Goal: Task Accomplishment & Management: Use online tool/utility

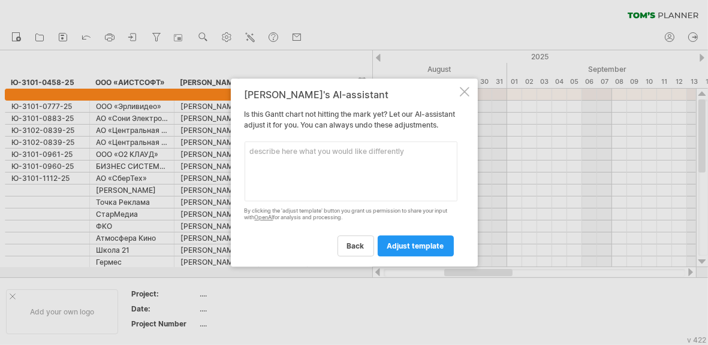
click at [329, 164] on textarea at bounding box center [351, 171] width 213 height 60
type textarea "L"
type textarea "Добавь ресурсы и задачи"
click at [414, 249] on span "adjust template" at bounding box center [415, 246] width 57 height 9
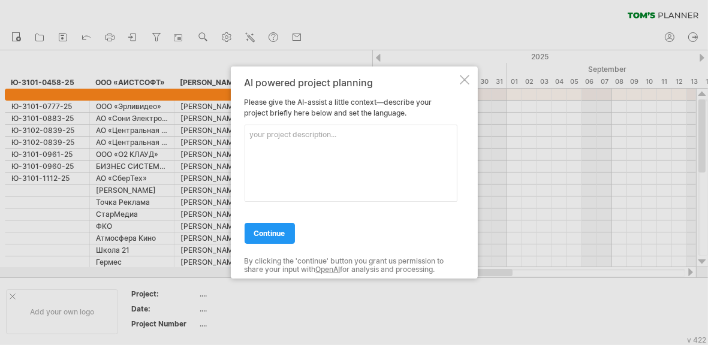
click at [297, 173] on textarea at bounding box center [351, 163] width 213 height 77
type textarea "Добавь ресурсы и задачи"
click at [266, 242] on link "continue" at bounding box center [270, 233] width 50 height 21
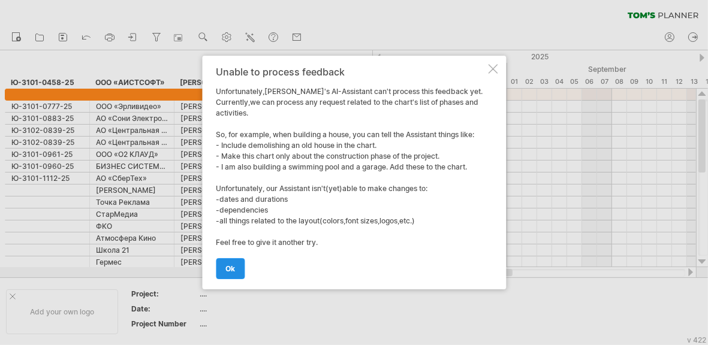
click at [231, 276] on link "ok" at bounding box center [230, 268] width 29 height 21
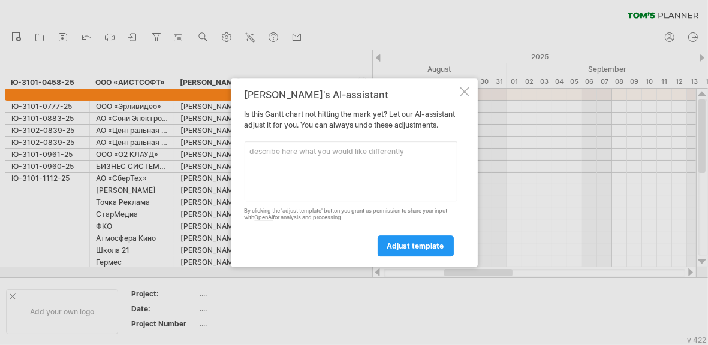
click at [465, 80] on div "[PERSON_NAME]'s AI-assistant Is this [PERSON_NAME] chart not hitting the mark y…" at bounding box center [354, 173] width 247 height 188
click at [464, 88] on div at bounding box center [465, 92] width 10 height 10
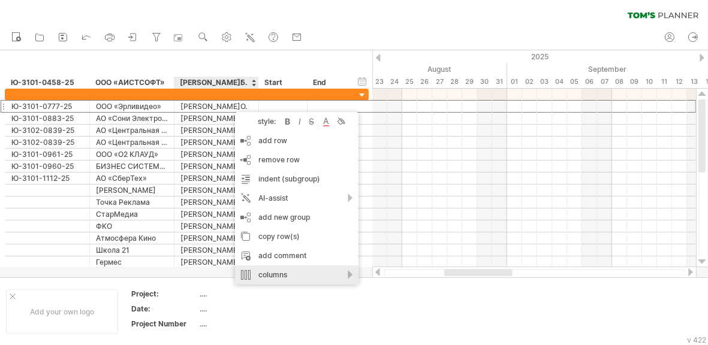
click at [296, 272] on div "columns" at bounding box center [296, 275] width 123 height 19
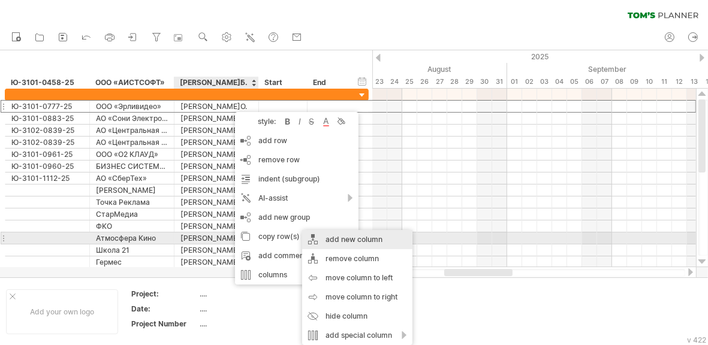
click at [355, 240] on div "add new column" at bounding box center [357, 239] width 110 height 19
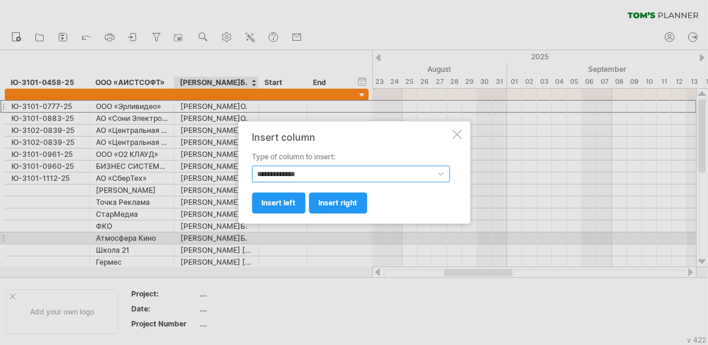
click at [281, 175] on select "**********" at bounding box center [351, 174] width 198 height 17
click at [252, 166] on select "**********" at bounding box center [351, 174] width 198 height 17
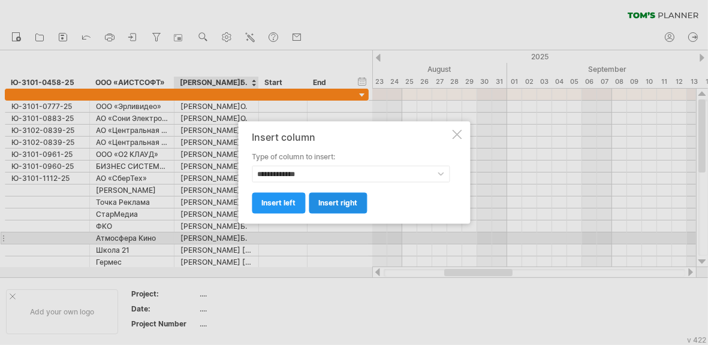
click at [332, 206] on span "insert right" at bounding box center [337, 203] width 39 height 9
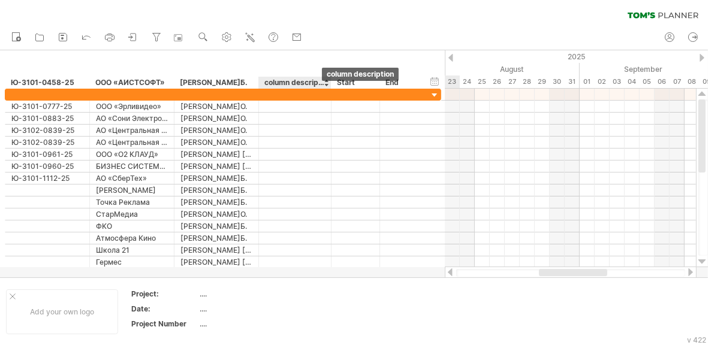
click at [300, 77] on div "column description" at bounding box center [294, 83] width 60 height 12
click at [297, 82] on input "**********" at bounding box center [294, 83] width 60 height 12
click at [296, 83] on input "**********" at bounding box center [294, 83] width 60 height 12
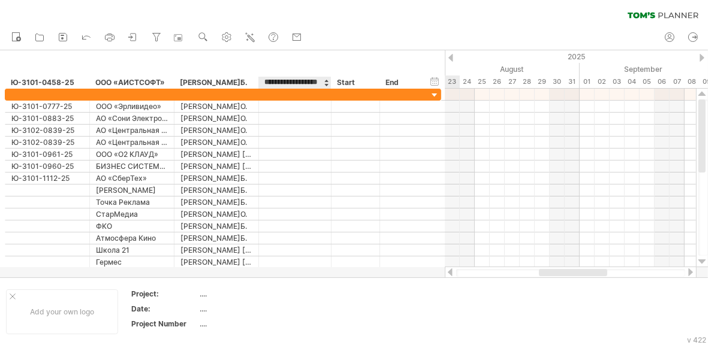
click at [296, 82] on input "**********" at bounding box center [294, 83] width 60 height 12
type input "*"
type input "*******"
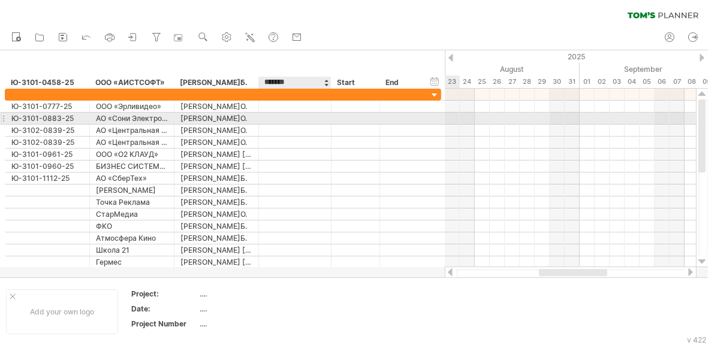
click at [315, 123] on div at bounding box center [295, 118] width 60 height 11
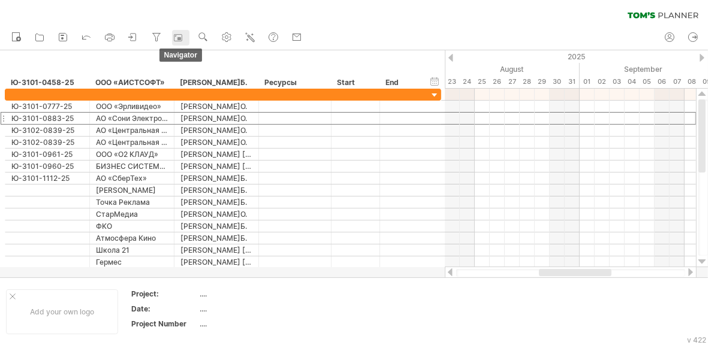
click at [173, 38] on link "navigator" at bounding box center [180, 38] width 17 height 16
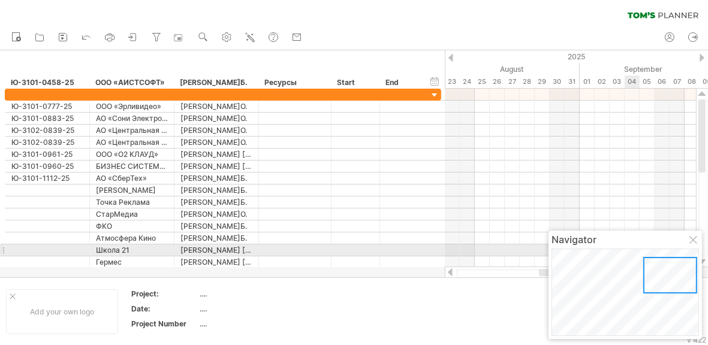
click at [693, 246] on div "Navigator" at bounding box center [624, 285] width 153 height 108
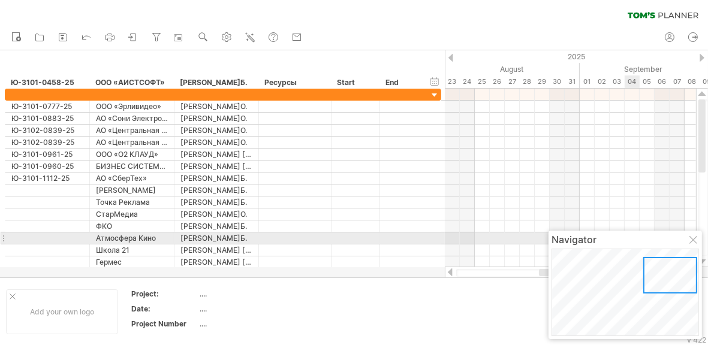
click at [692, 242] on div at bounding box center [694, 241] width 10 height 10
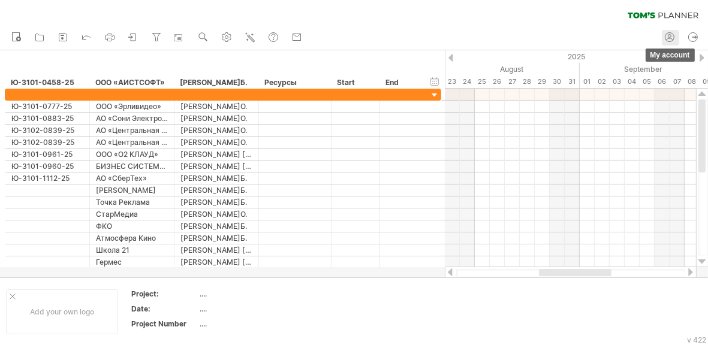
click at [669, 33] on icon at bounding box center [669, 37] width 12 height 12
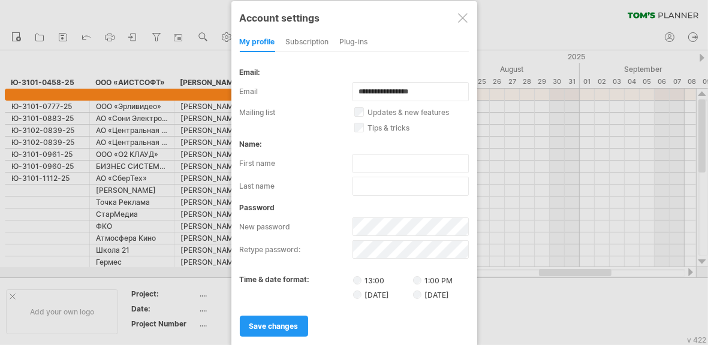
click at [319, 38] on div "subscription" at bounding box center [307, 42] width 43 height 19
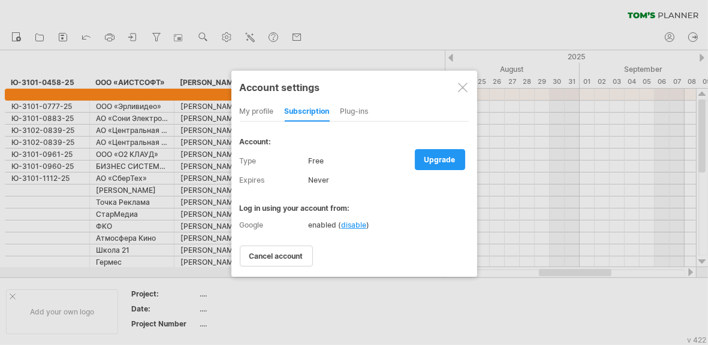
click at [357, 109] on div "Plug-ins" at bounding box center [354, 111] width 28 height 19
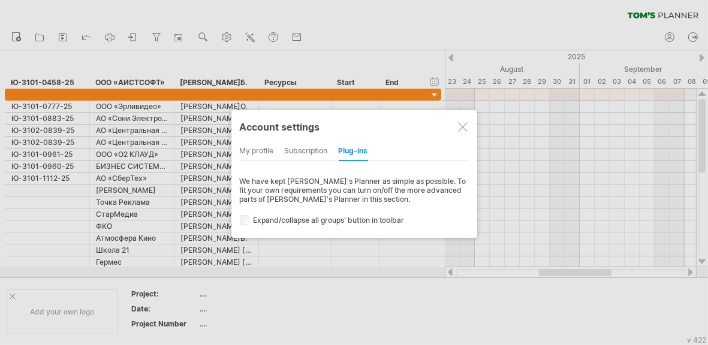
click at [464, 125] on div at bounding box center [463, 127] width 10 height 10
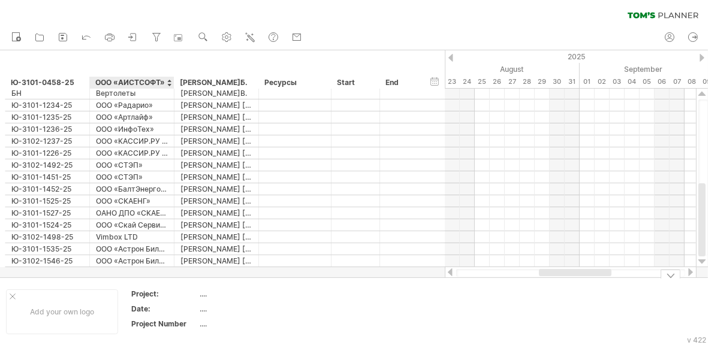
click at [159, 295] on div "Project:" at bounding box center [164, 294] width 66 height 10
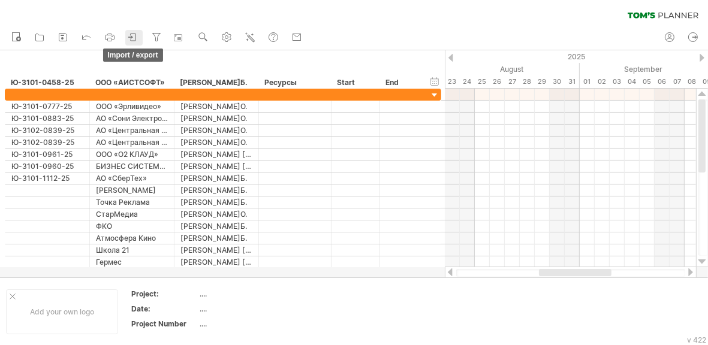
click at [133, 34] on icon at bounding box center [133, 37] width 5 height 7
